Goal: Navigation & Orientation: Find specific page/section

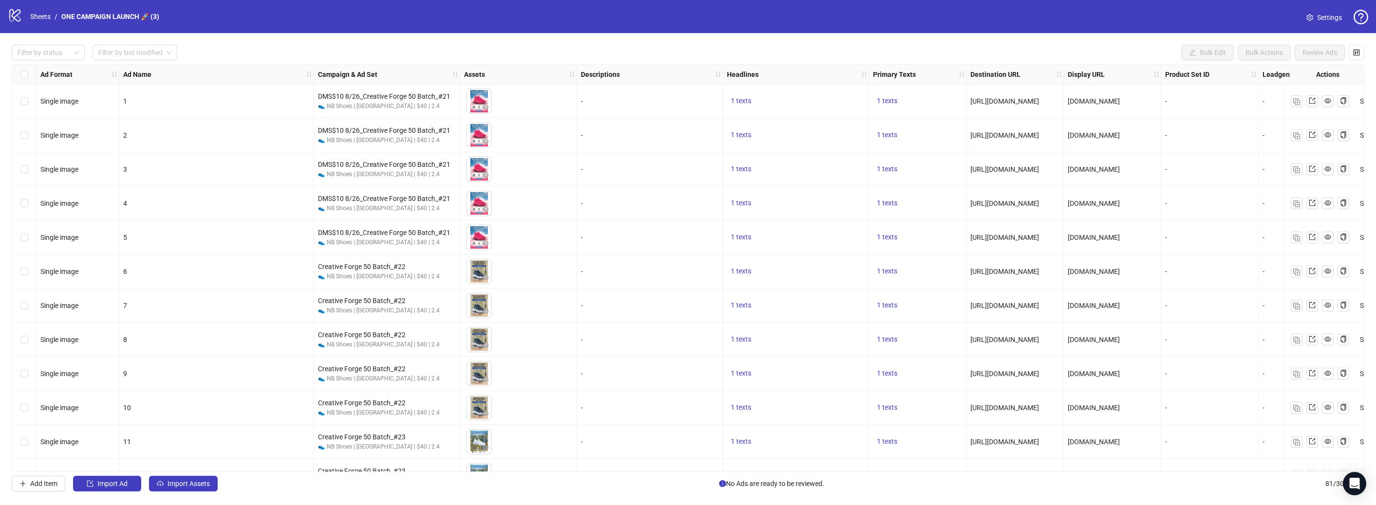
click at [570, 1] on div "logo/logo-mobile Sheets / ONE CAMPAIGN LAUNCH 🚀 (3) Settings" at bounding box center [688, 16] width 1376 height 33
